Goal: Complete application form

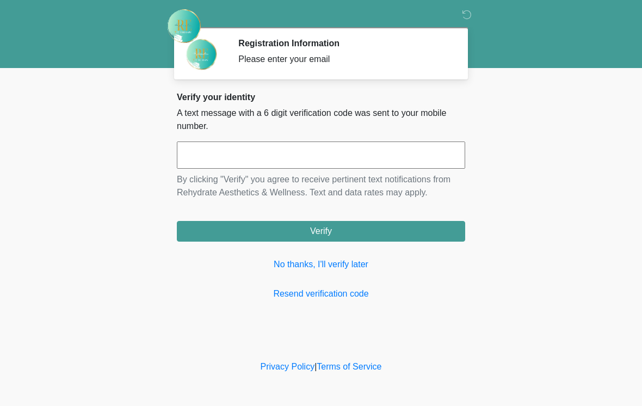
click at [303, 162] on input "text" at bounding box center [321, 154] width 288 height 27
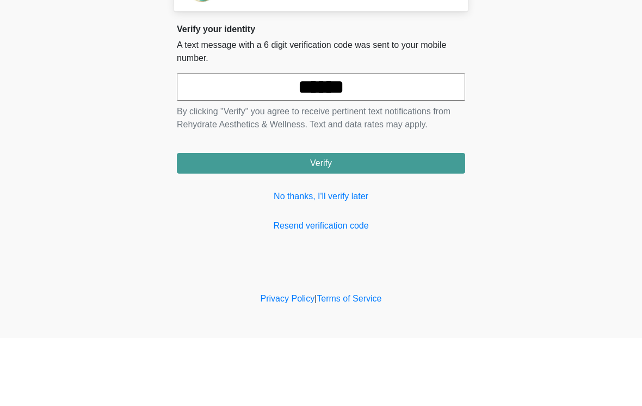
type input "******"
click at [350, 221] on button "Verify" at bounding box center [321, 231] width 288 height 21
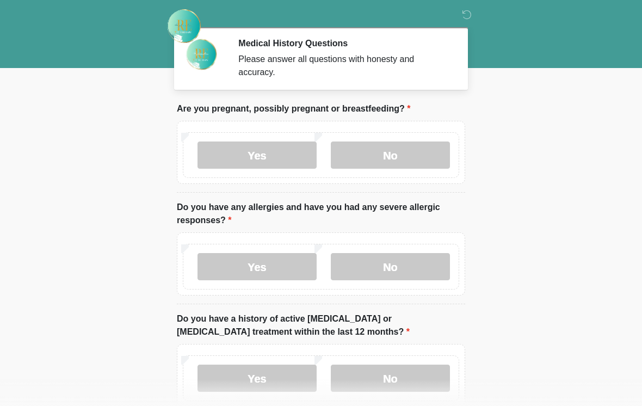
click at [397, 161] on label "No" at bounding box center [390, 154] width 119 height 27
click at [406, 276] on label "No" at bounding box center [390, 266] width 119 height 27
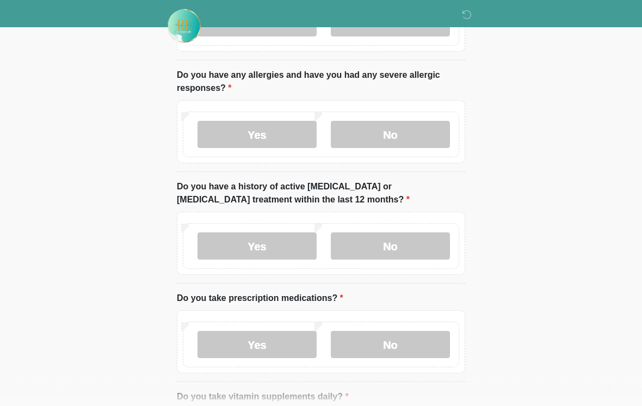
scroll to position [132, 0]
click at [413, 253] on label "No" at bounding box center [390, 246] width 119 height 27
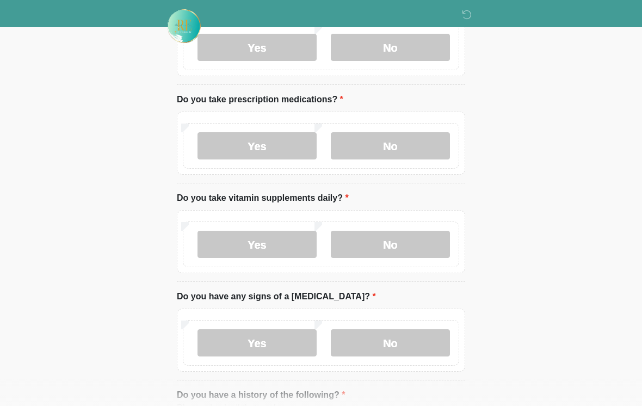
scroll to position [332, 0]
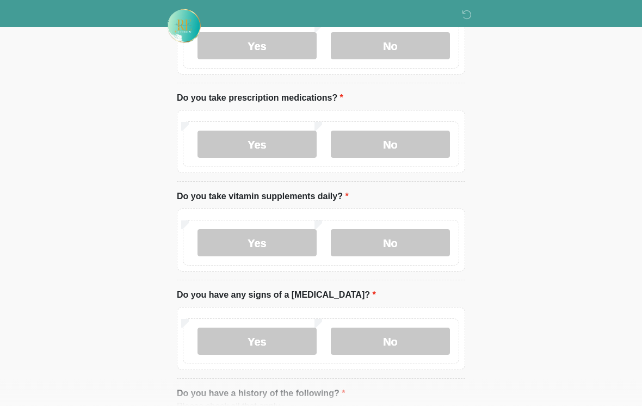
click at [433, 151] on label "No" at bounding box center [390, 144] width 119 height 27
click at [233, 145] on label "Yes" at bounding box center [256, 143] width 119 height 27
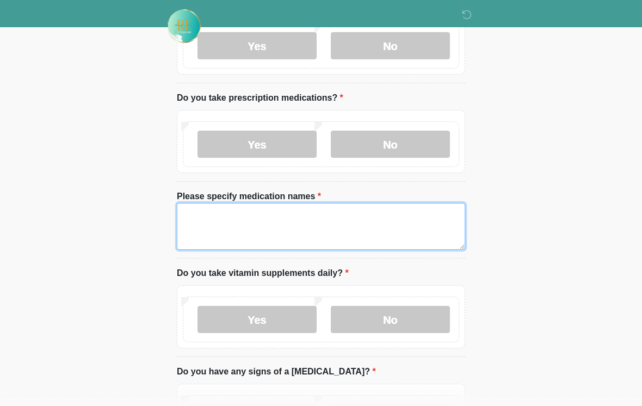
click at [355, 232] on textarea "Please specify medication names" at bounding box center [321, 226] width 288 height 47
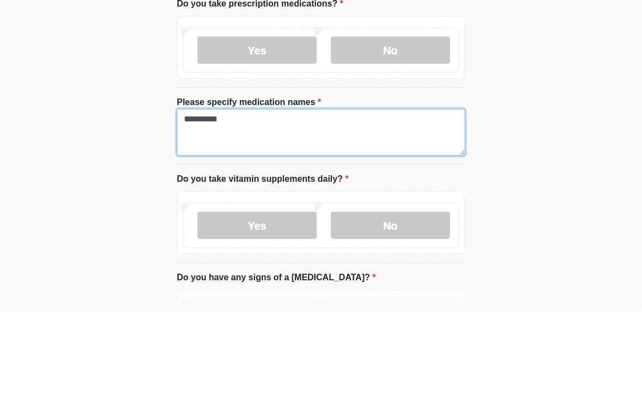
type textarea "*********"
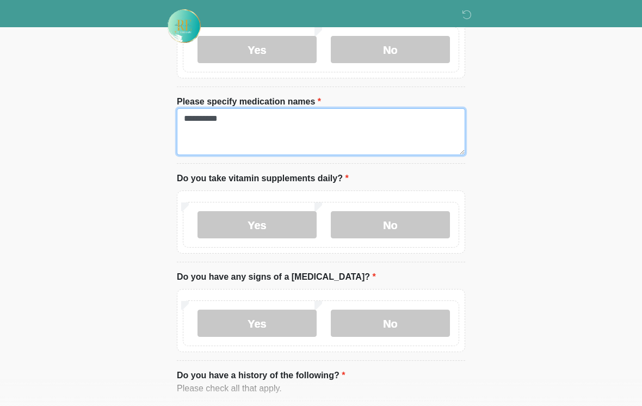
click at [376, 137] on textarea "*********" at bounding box center [321, 131] width 288 height 47
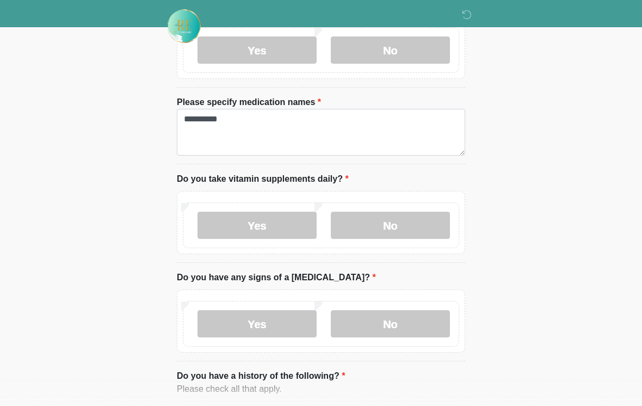
click at [419, 228] on label "No" at bounding box center [390, 224] width 119 height 27
click at [408, 226] on label "No" at bounding box center [390, 224] width 119 height 27
click at [282, 232] on label "Yes" at bounding box center [256, 224] width 119 height 27
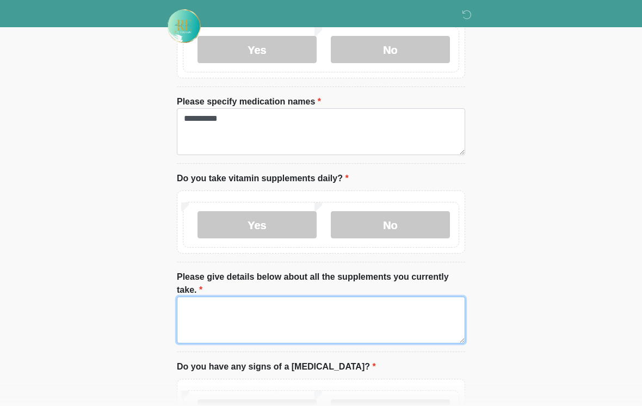
click at [280, 317] on textarea "Please give details below about all the supplements you currently take." at bounding box center [321, 319] width 288 height 47
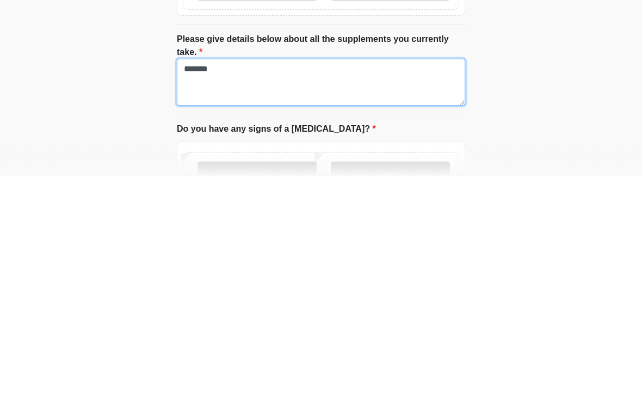
scroll to position [474, 0]
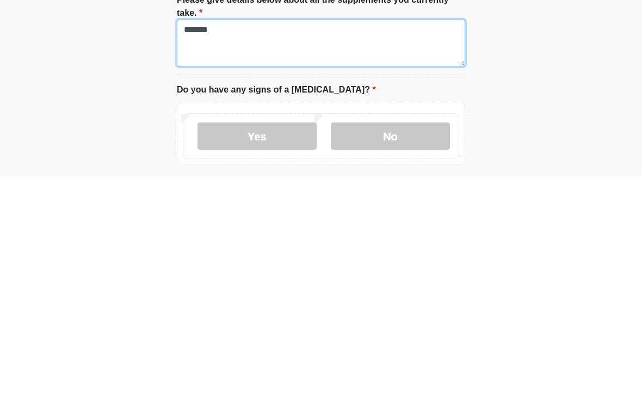
type textarea "*******"
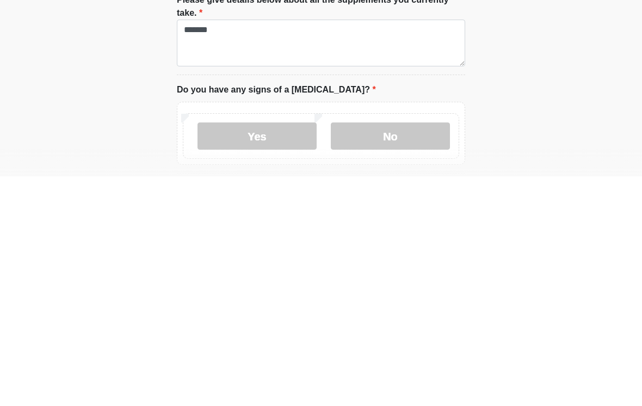
click at [392, 352] on label "No" at bounding box center [390, 365] width 119 height 27
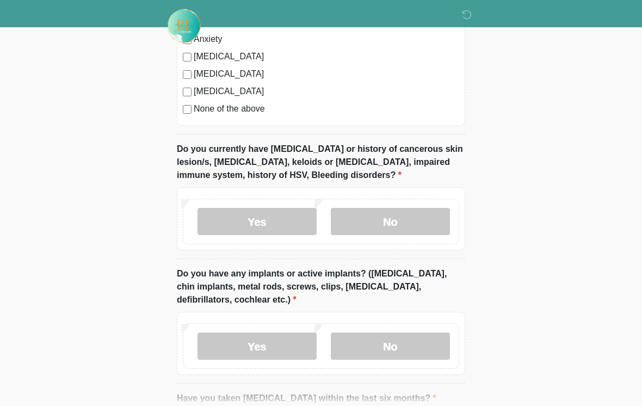
scroll to position [1010, 0]
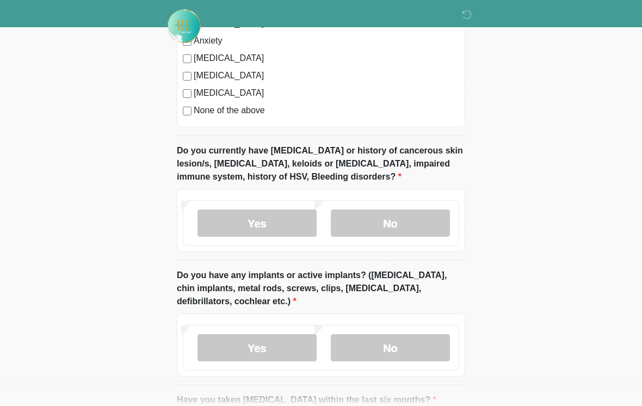
click at [417, 228] on label "No" at bounding box center [390, 222] width 119 height 27
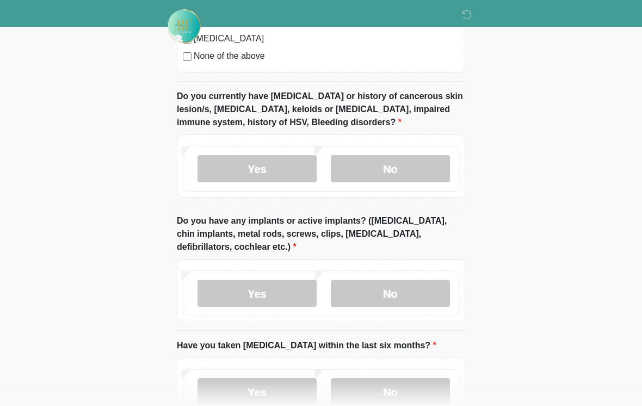
scroll to position [1156, 0]
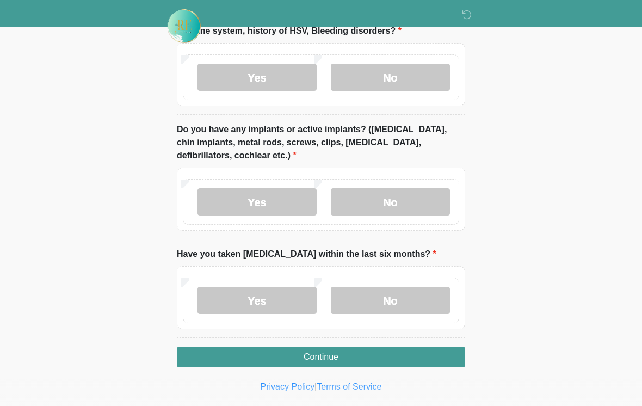
click at [416, 197] on label "No" at bounding box center [390, 201] width 119 height 27
click at [404, 294] on label "No" at bounding box center [390, 300] width 119 height 27
click at [372, 355] on button "Continue" at bounding box center [321, 356] width 288 height 21
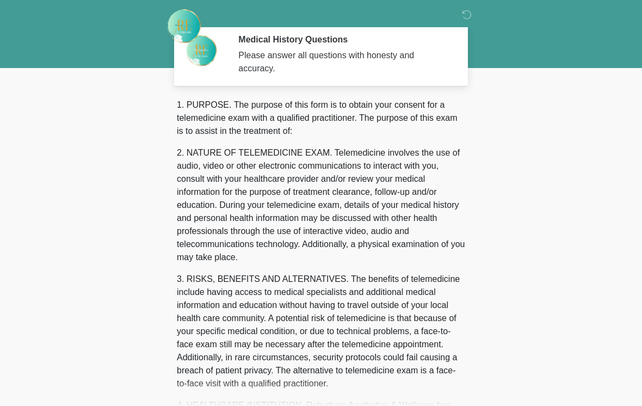
scroll to position [0, 0]
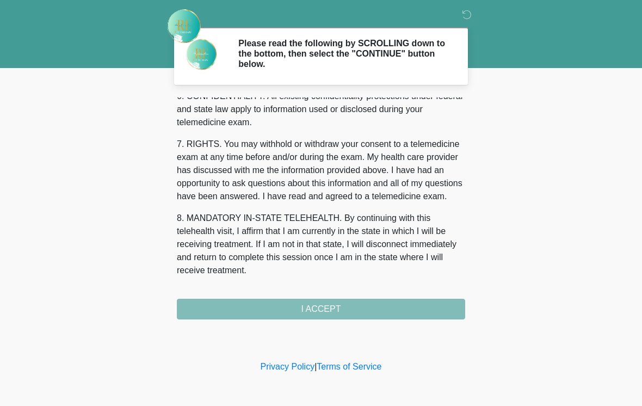
click at [328, 307] on button "I ACCEPT" at bounding box center [321, 308] width 288 height 21
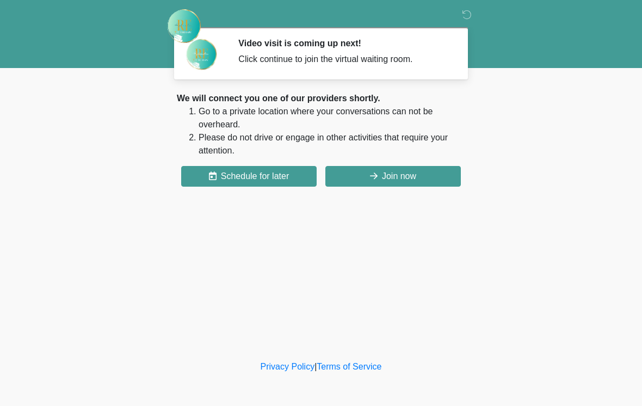
click at [402, 180] on button "Join now" at bounding box center [392, 176] width 135 height 21
